Goal: Find specific page/section: Find specific page/section

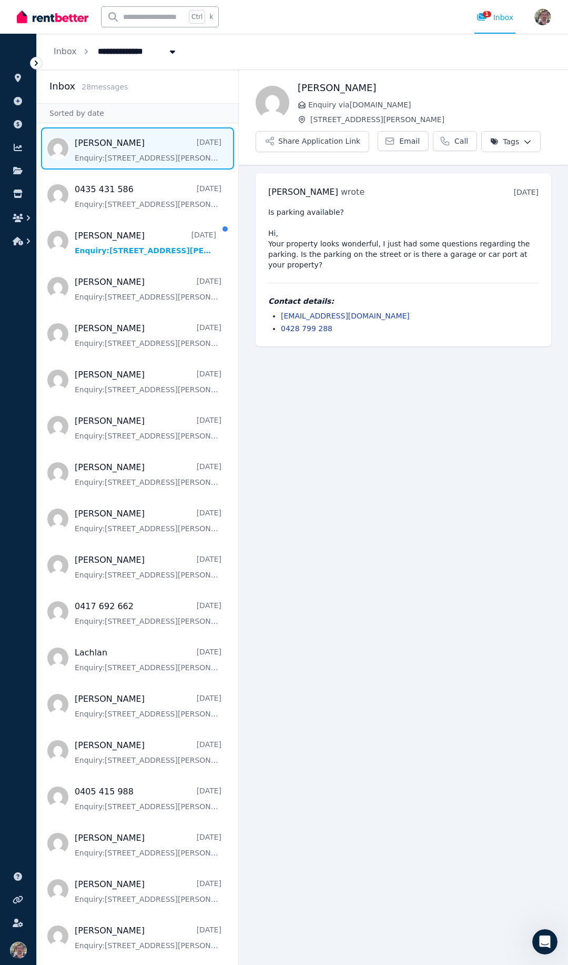
drag, startPoint x: 479, startPoint y: 18, endPoint x: 503, endPoint y: 68, distance: 54.8
click at [479, 19] on div "1 Inbox" at bounding box center [495, 17] width 37 height 11
click at [483, 17] on span "1" at bounding box center [487, 14] width 8 height 6
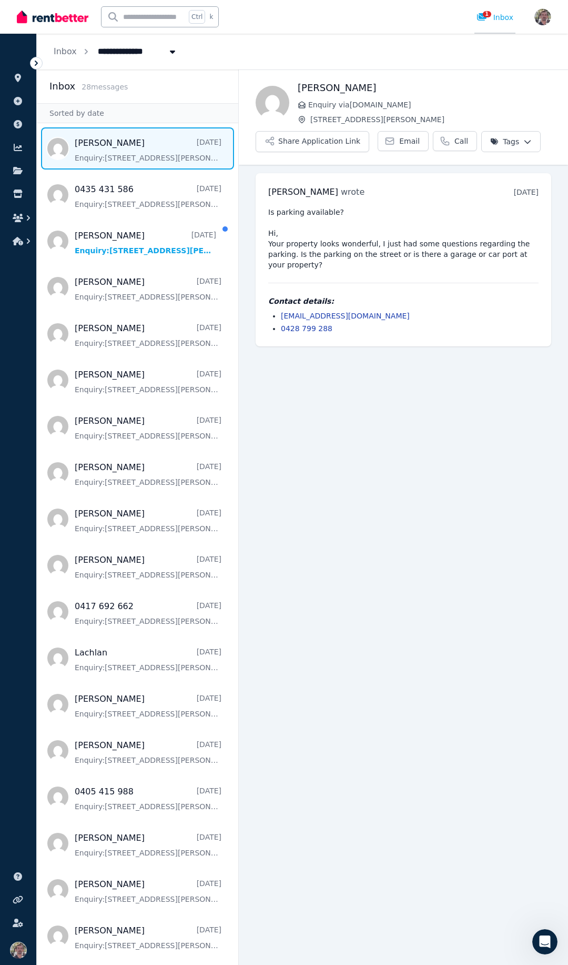
click at [492, 19] on div "1 Inbox" at bounding box center [495, 17] width 37 height 11
click at [64, 18] on img at bounding box center [53, 17] width 72 height 16
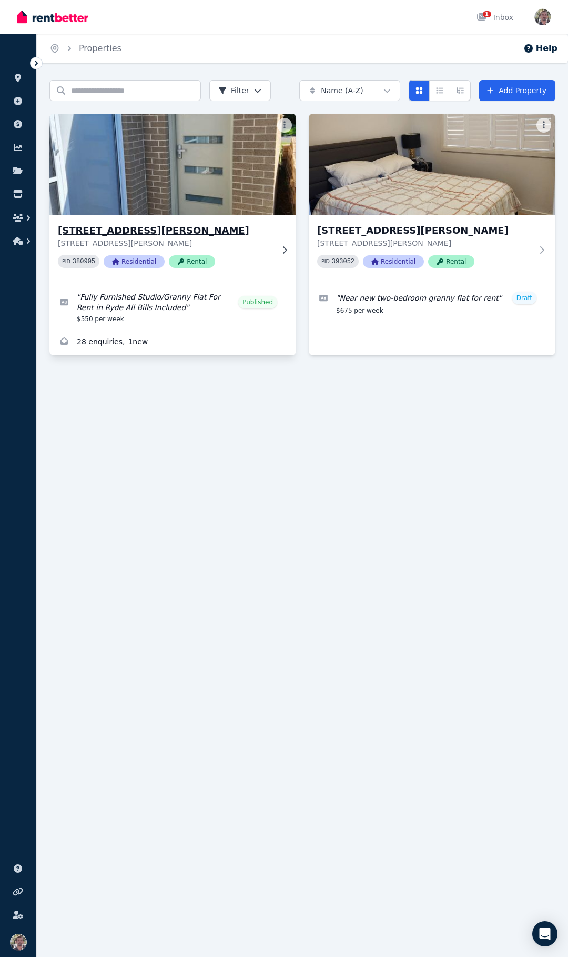
click at [129, 217] on img at bounding box center [172, 164] width 259 height 106
